Goal: Complete application form

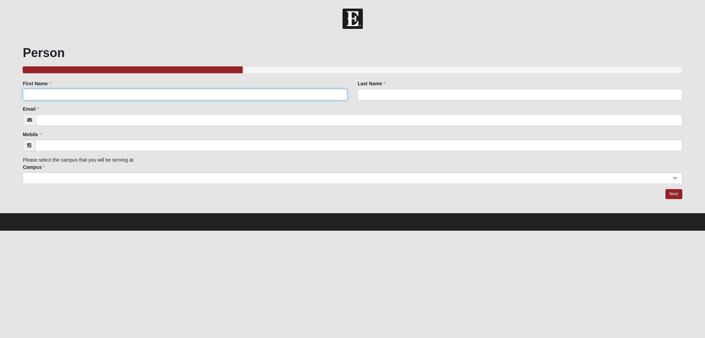
click at [57, 92] on input "First Name" at bounding box center [185, 95] width 325 height 12
type input "[PERSON_NAME]"
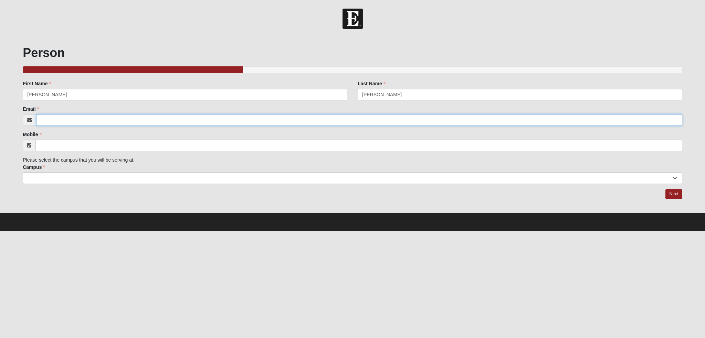
type input "[EMAIL_ADDRESS][DOMAIN_NAME]"
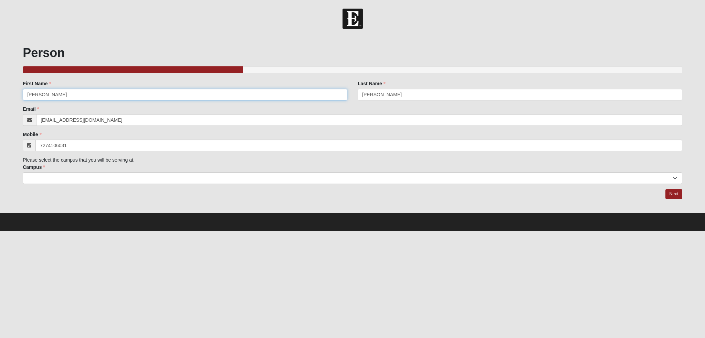
type input "[PHONE_NUMBER]"
click at [262, 181] on select "Arlington Baymeadows Eleven22 Online [PERSON_NAME][GEOGRAPHIC_DATA] Jesup [GEOG…" at bounding box center [352, 178] width 659 height 12
select select "3"
click at [23, 172] on select "Arlington Baymeadows Eleven22 Online [PERSON_NAME][GEOGRAPHIC_DATA] Jesup [GEOG…" at bounding box center [352, 178] width 659 height 12
click at [669, 197] on link "Next" at bounding box center [673, 194] width 17 height 10
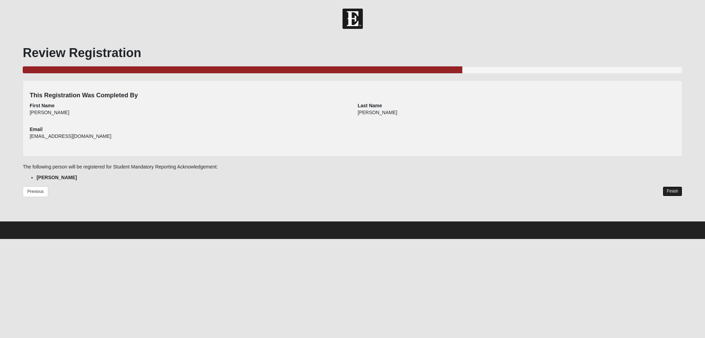
click at [673, 191] on link "Finish" at bounding box center [673, 192] width 20 height 10
